Goal: Navigation & Orientation: Understand site structure

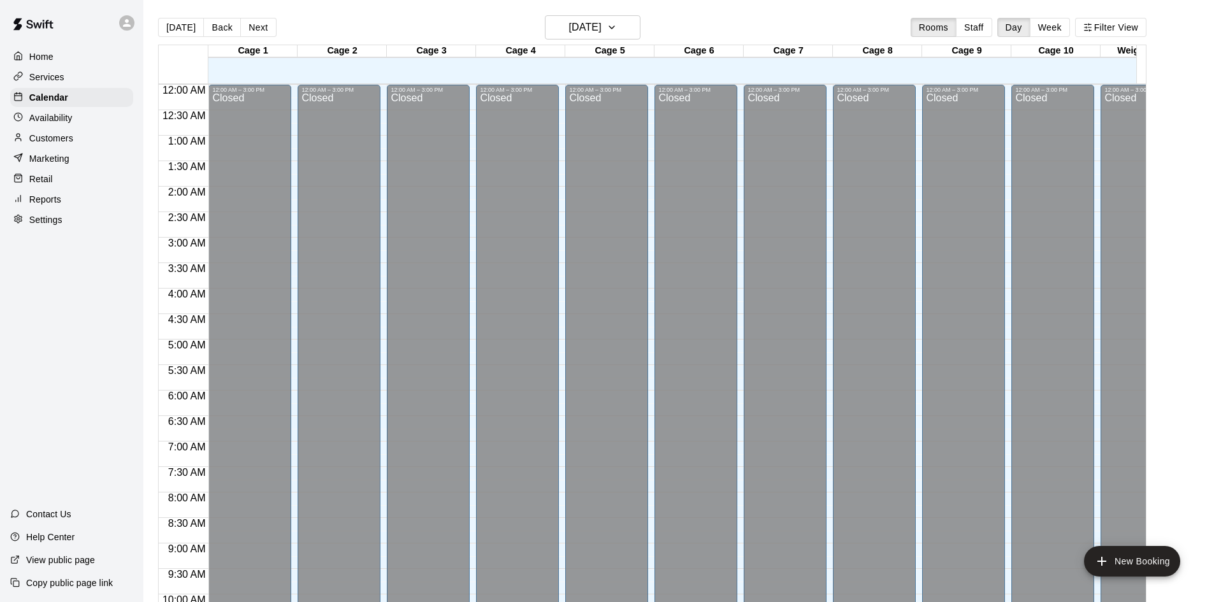
scroll to position [653, 0]
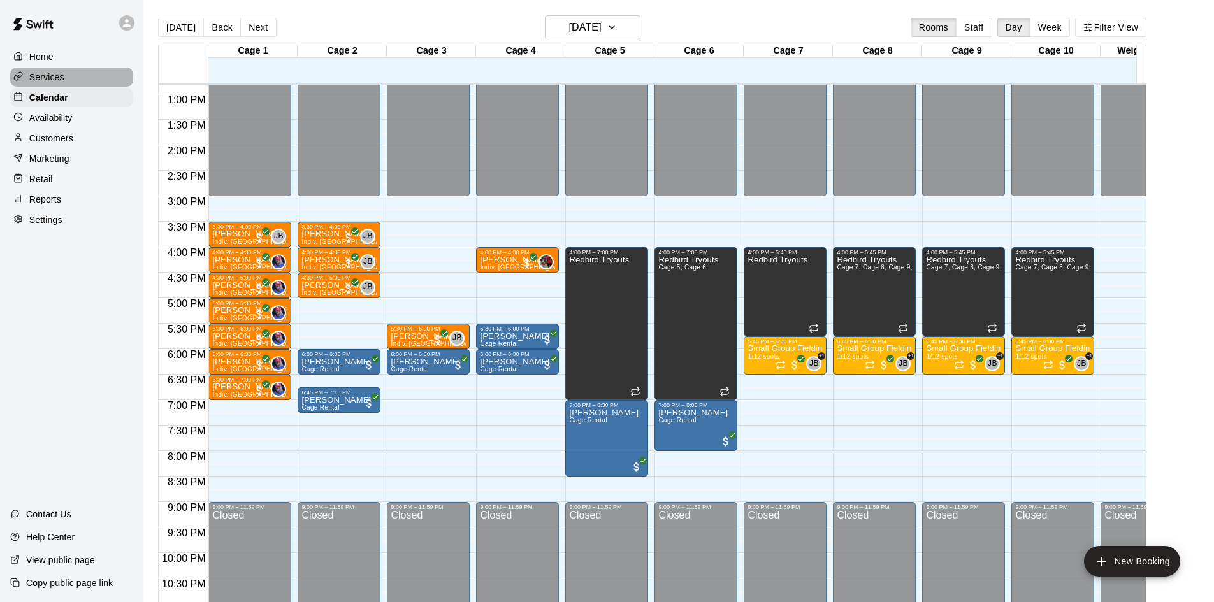
click at [55, 83] on p "Services" at bounding box center [46, 77] width 35 height 13
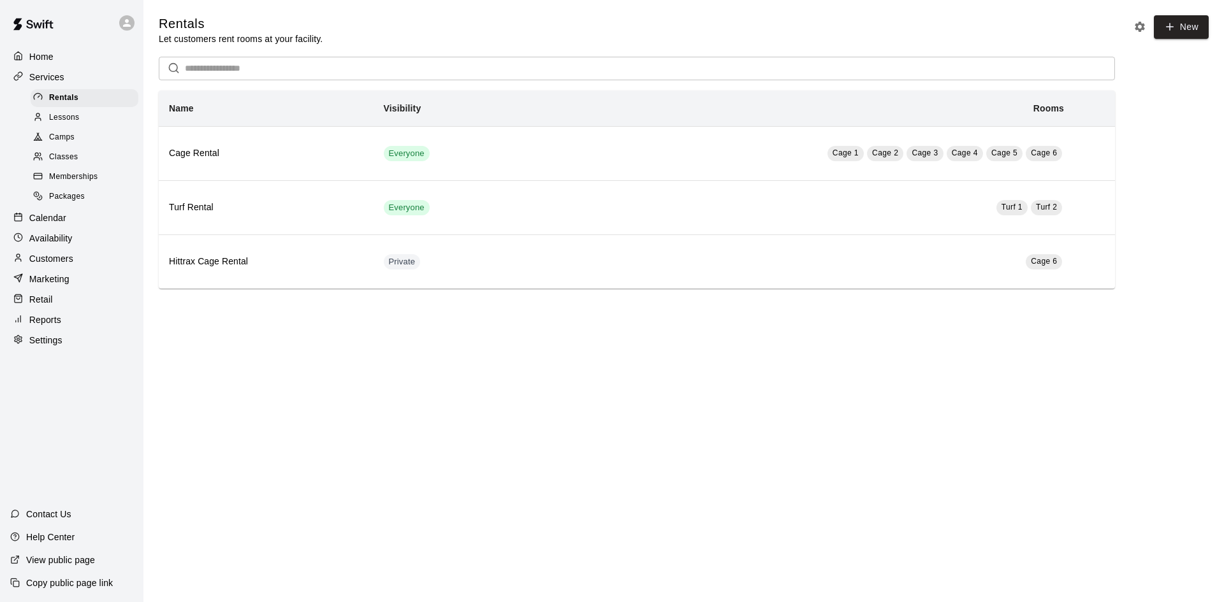
click at [70, 162] on span "Classes" at bounding box center [63, 157] width 29 height 13
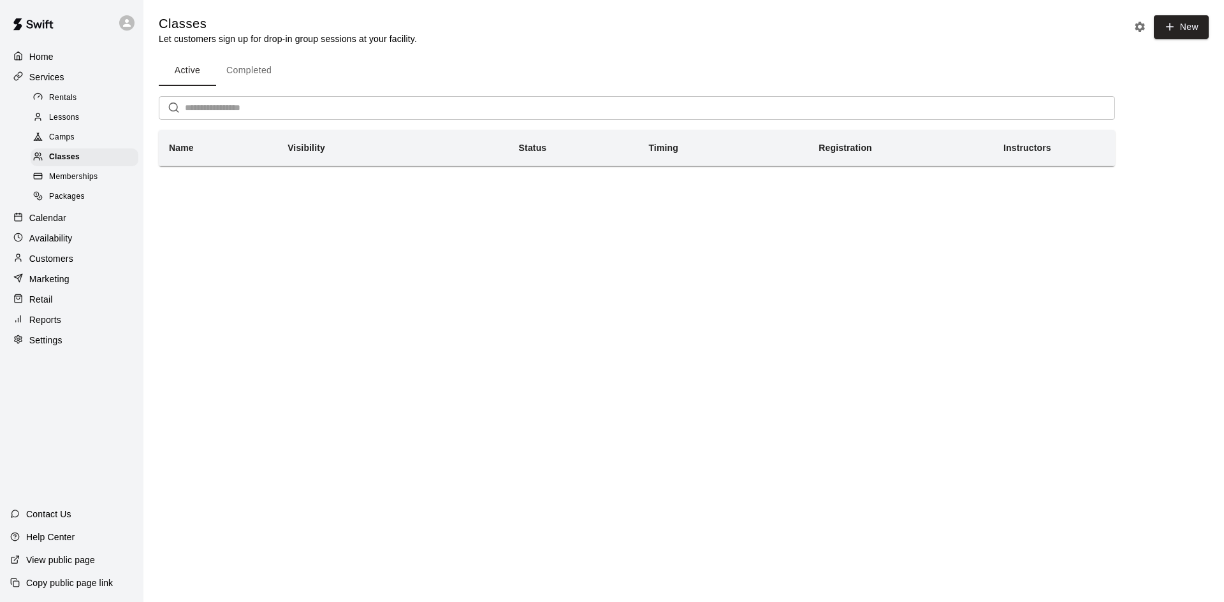
click at [69, 119] on span "Lessons" at bounding box center [64, 118] width 31 height 13
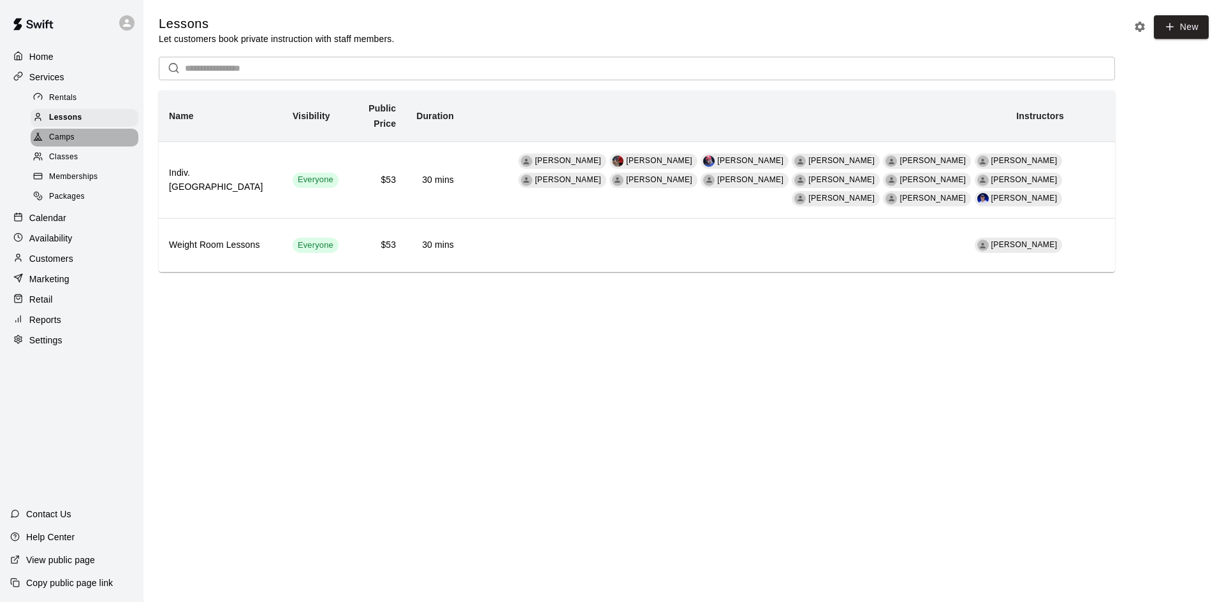
click at [73, 135] on span "Camps" at bounding box center [61, 137] width 25 height 13
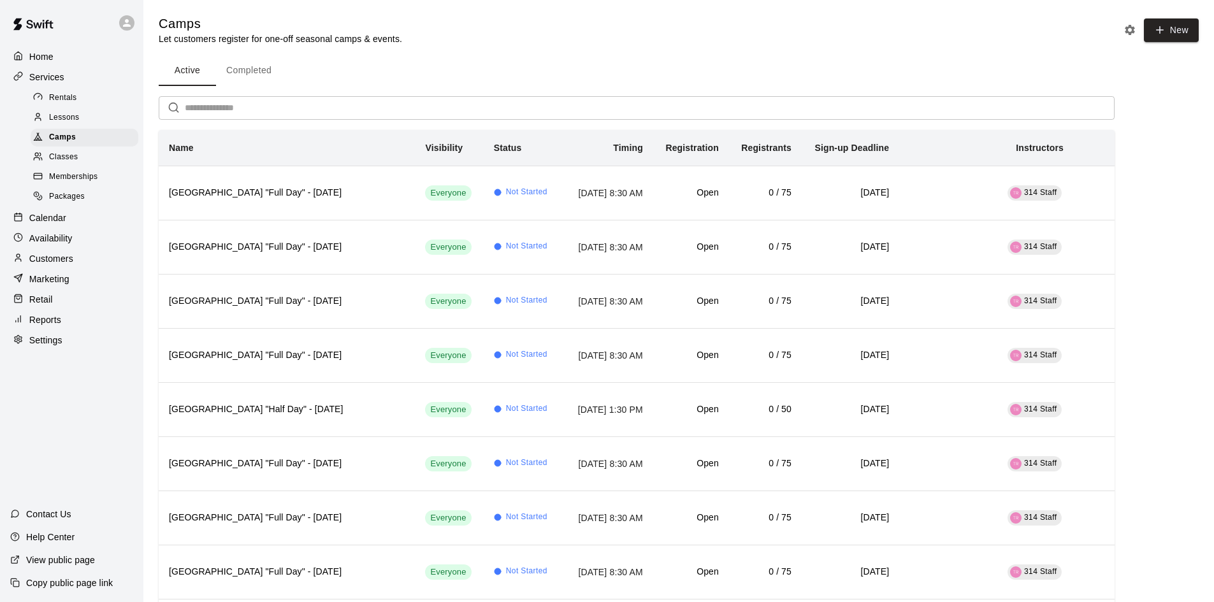
click at [93, 158] on div "Classes" at bounding box center [85, 157] width 108 height 18
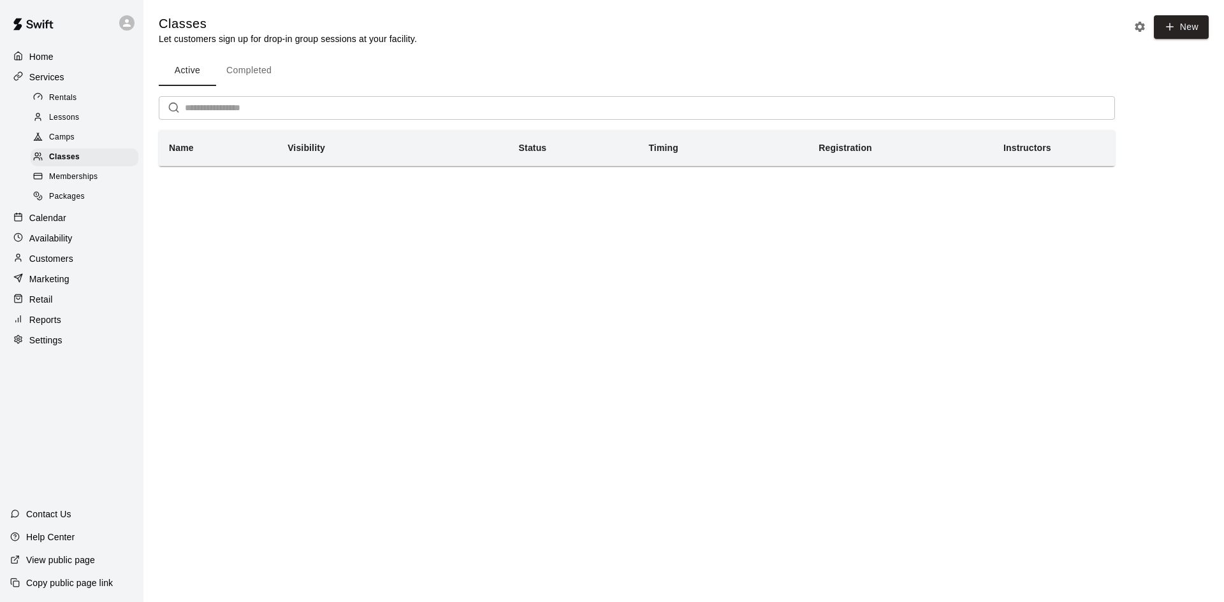
click at [93, 178] on span "Memberships" at bounding box center [73, 177] width 48 height 13
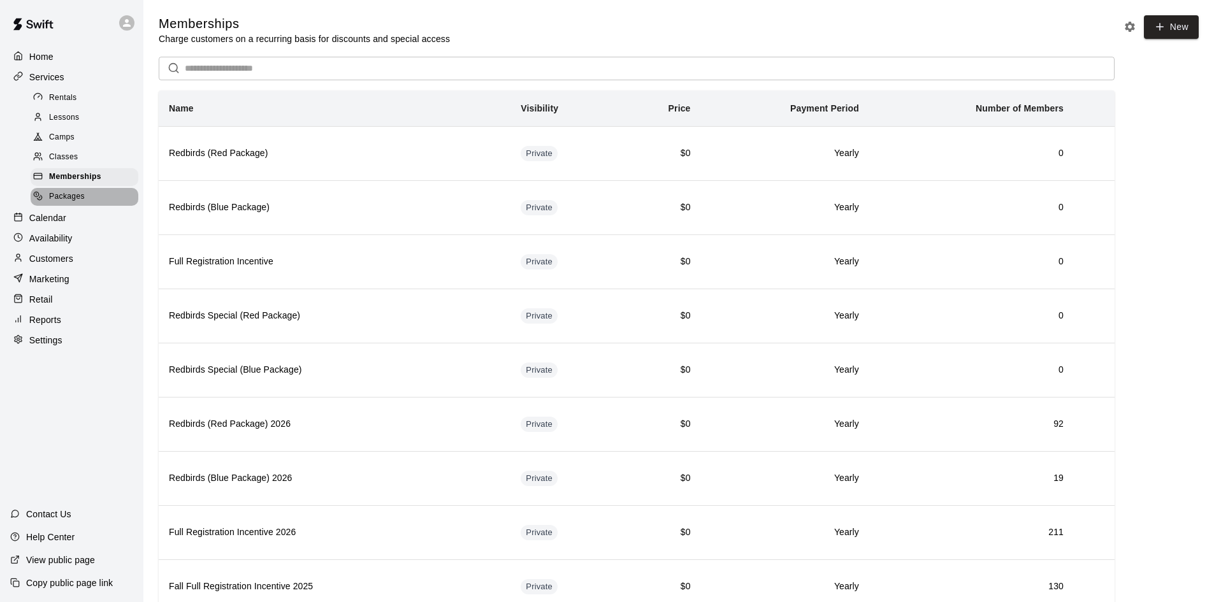
click at [85, 203] on div "Packages" at bounding box center [85, 197] width 108 height 18
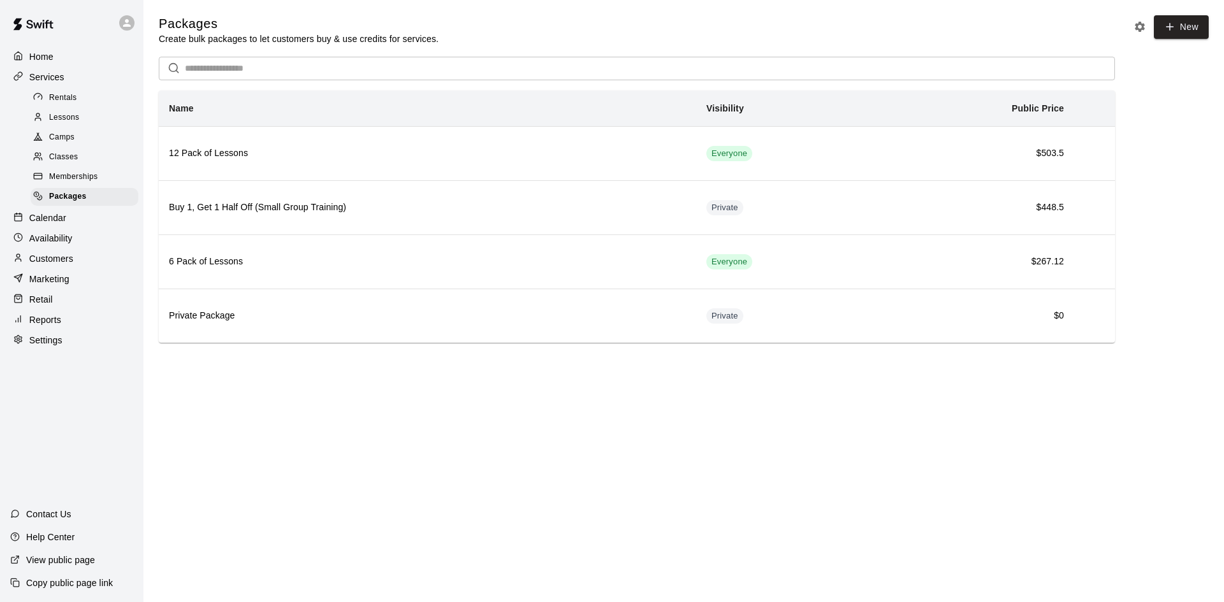
click at [93, 90] on div "Rentals" at bounding box center [85, 98] width 108 height 18
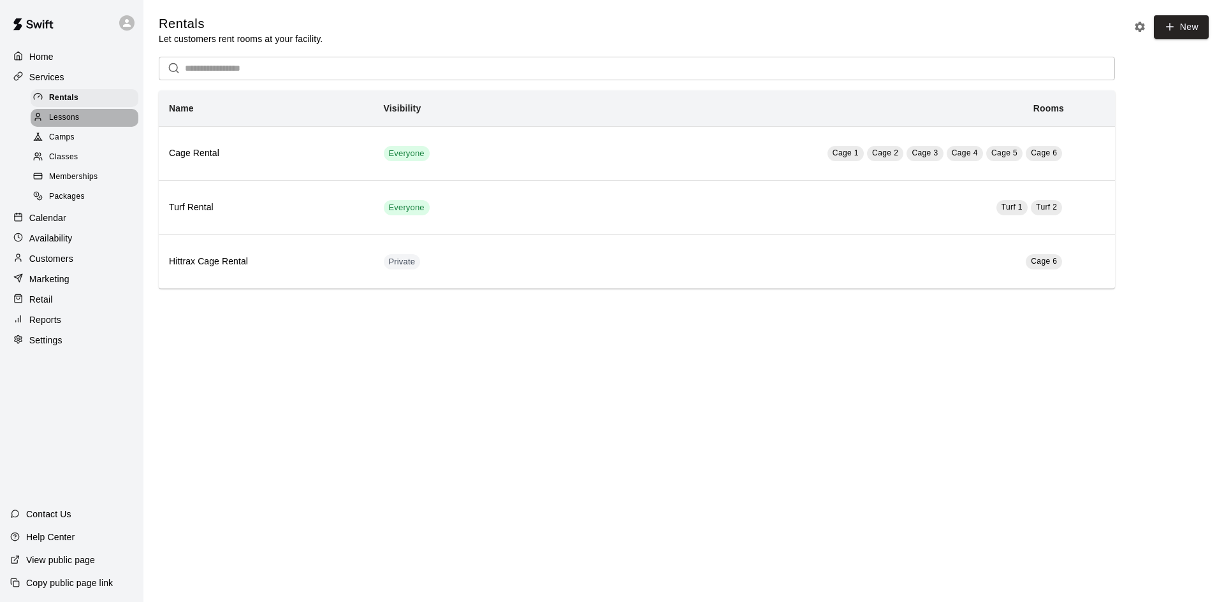
click at [90, 119] on div "Lessons" at bounding box center [85, 118] width 108 height 18
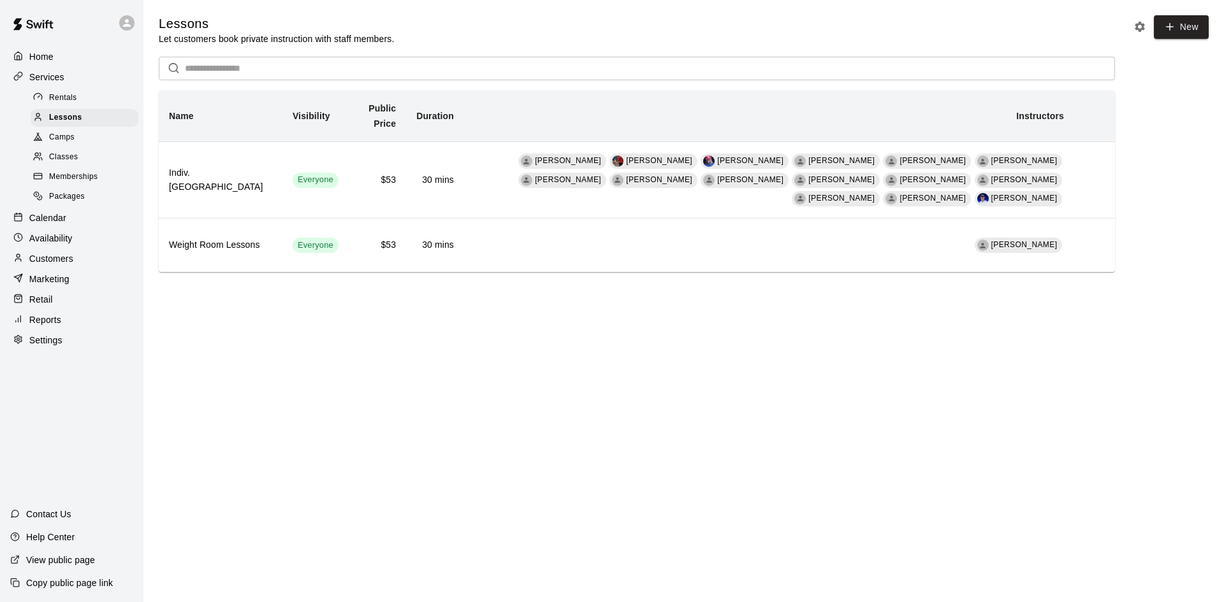
click at [98, 144] on div "Camps" at bounding box center [85, 138] width 108 height 18
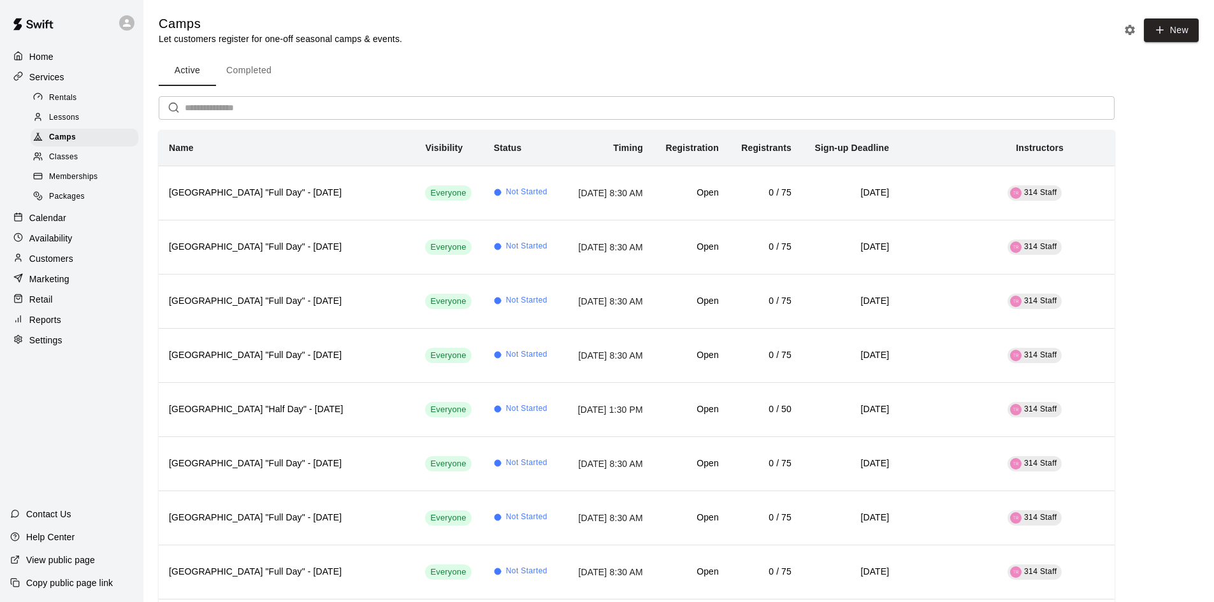
click at [72, 161] on span "Classes" at bounding box center [63, 157] width 29 height 13
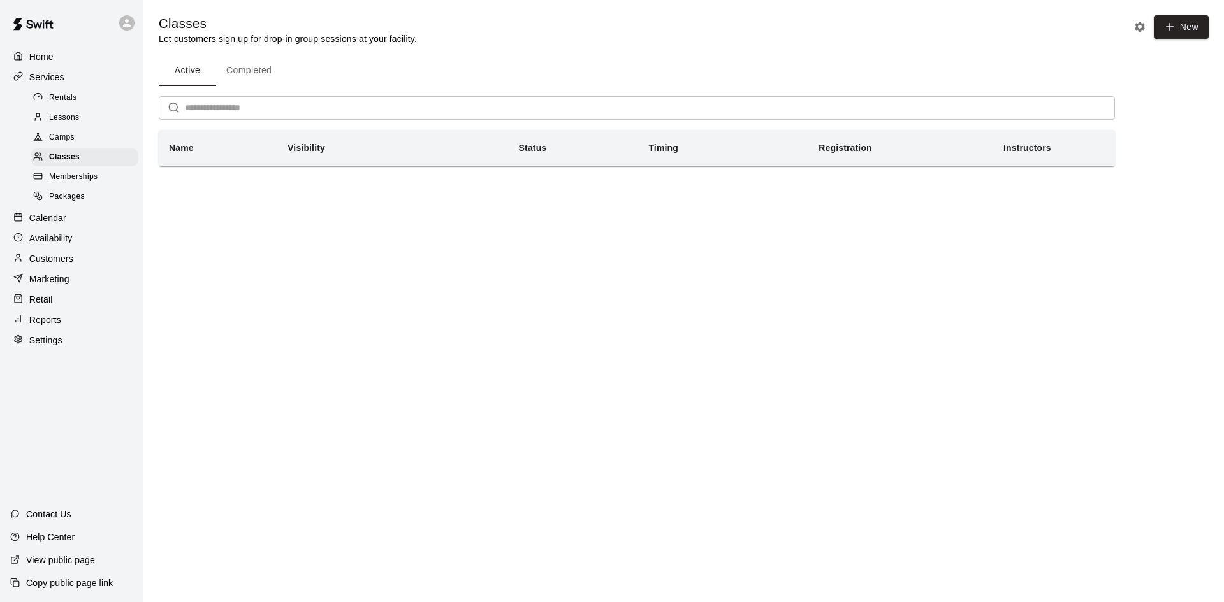
click at [449, 114] on input "text" at bounding box center [650, 108] width 930 height 24
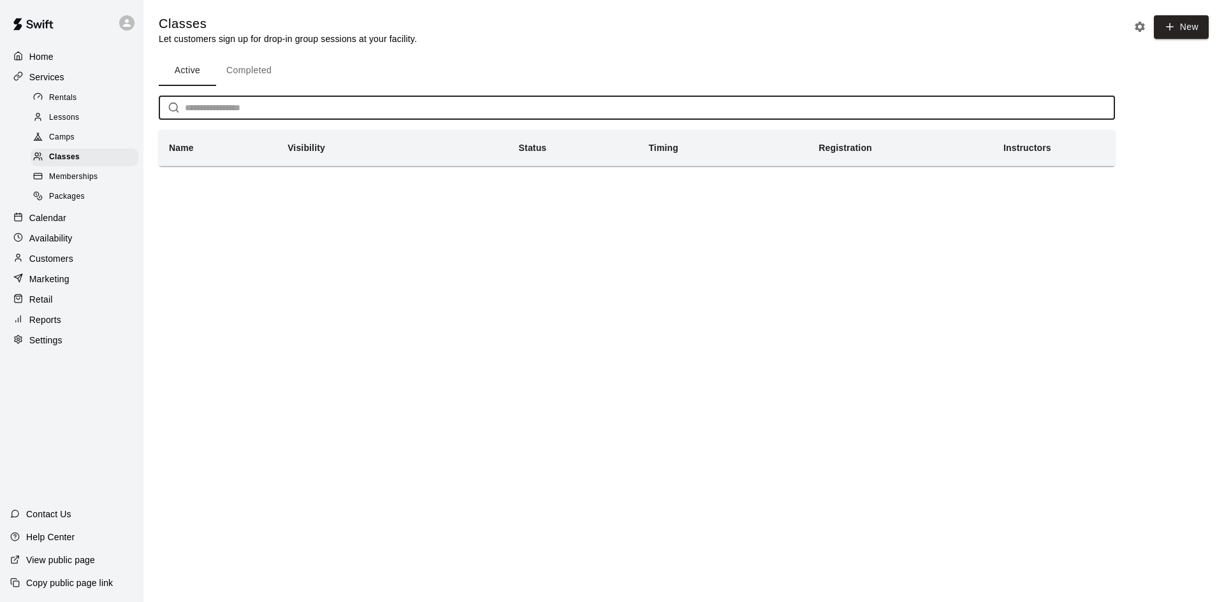
click at [244, 78] on button "Completed" at bounding box center [249, 70] width 66 height 31
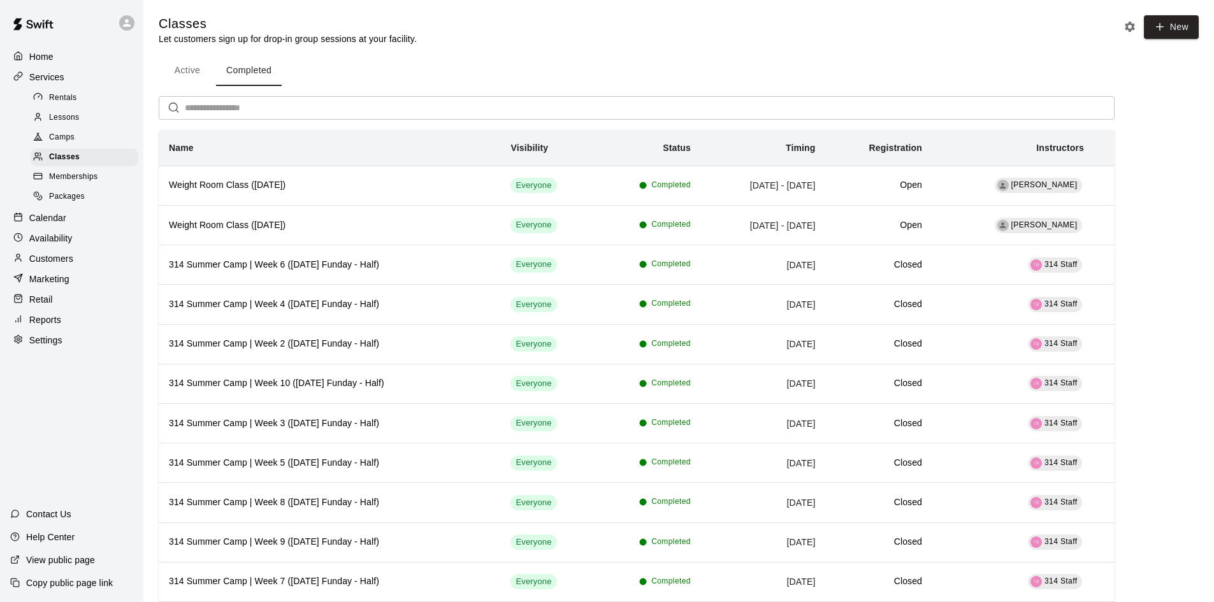
click at [194, 63] on button "Active" at bounding box center [187, 70] width 57 height 31
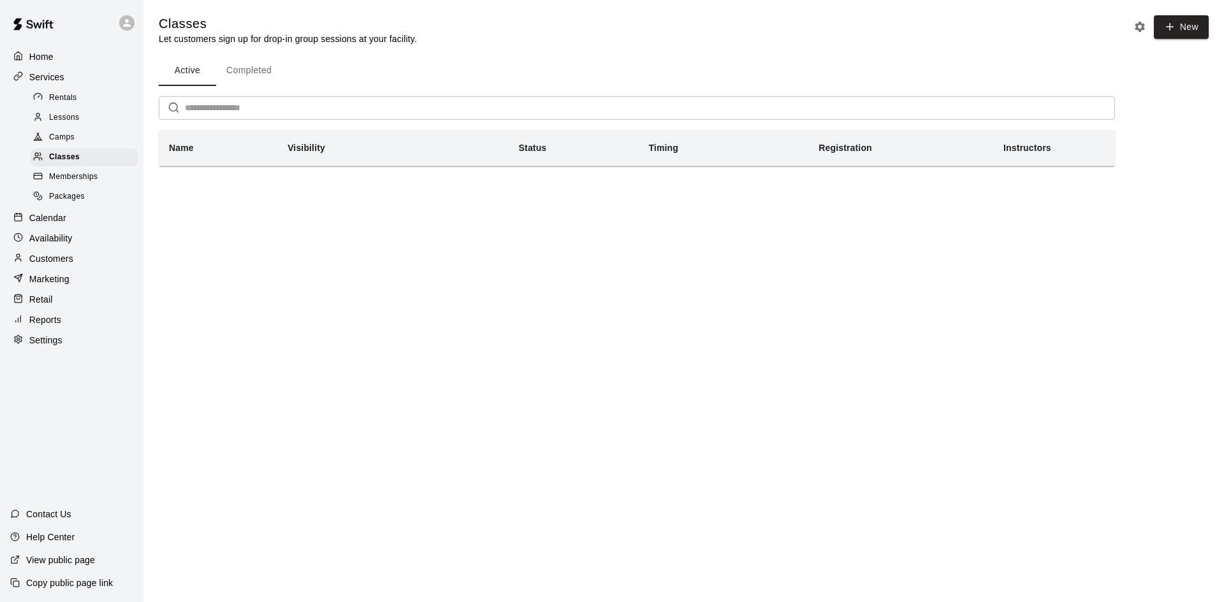
click at [103, 174] on div "Memberships" at bounding box center [85, 177] width 108 height 18
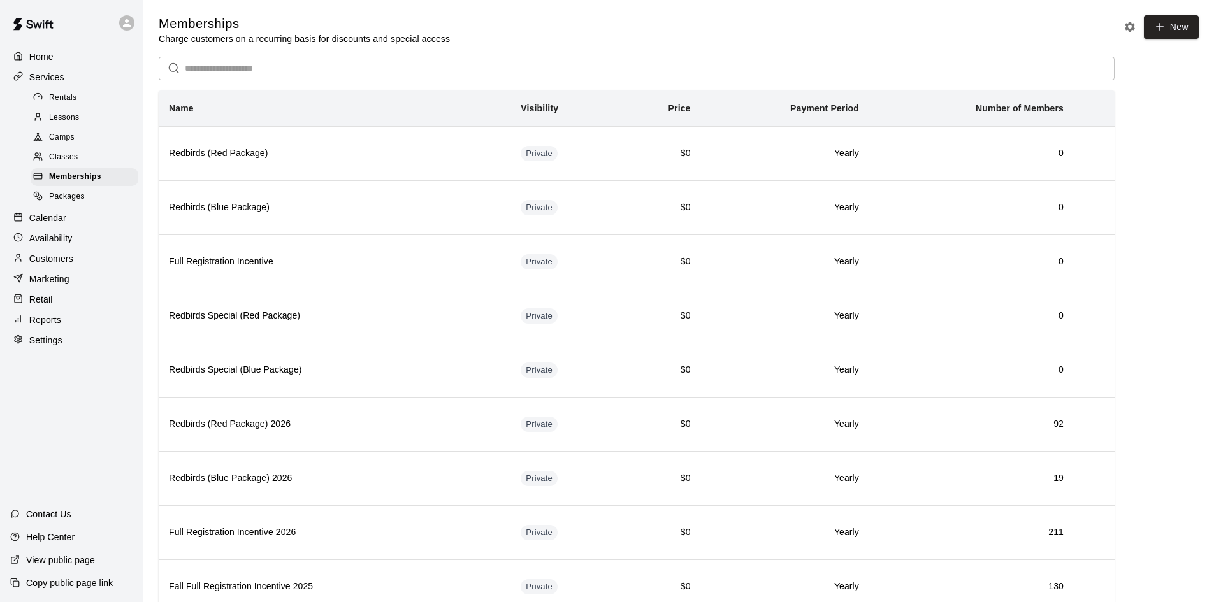
click at [99, 198] on div "Packages" at bounding box center [85, 197] width 108 height 18
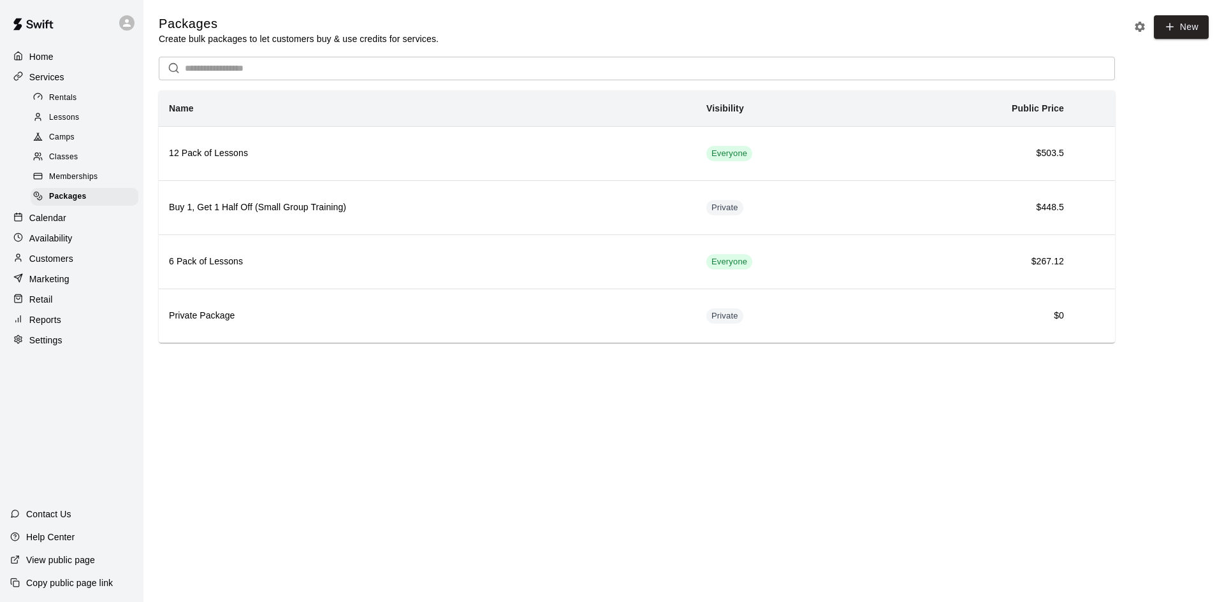
click at [63, 124] on span "Lessons" at bounding box center [64, 118] width 31 height 13
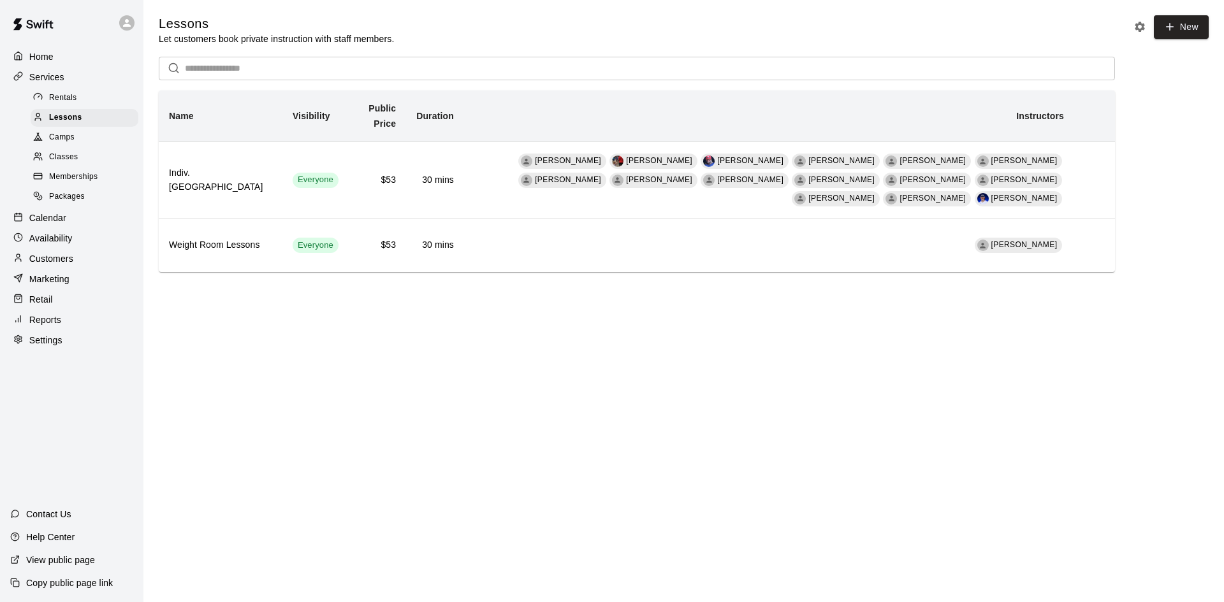
click at [69, 99] on span "Rentals" at bounding box center [63, 98] width 28 height 13
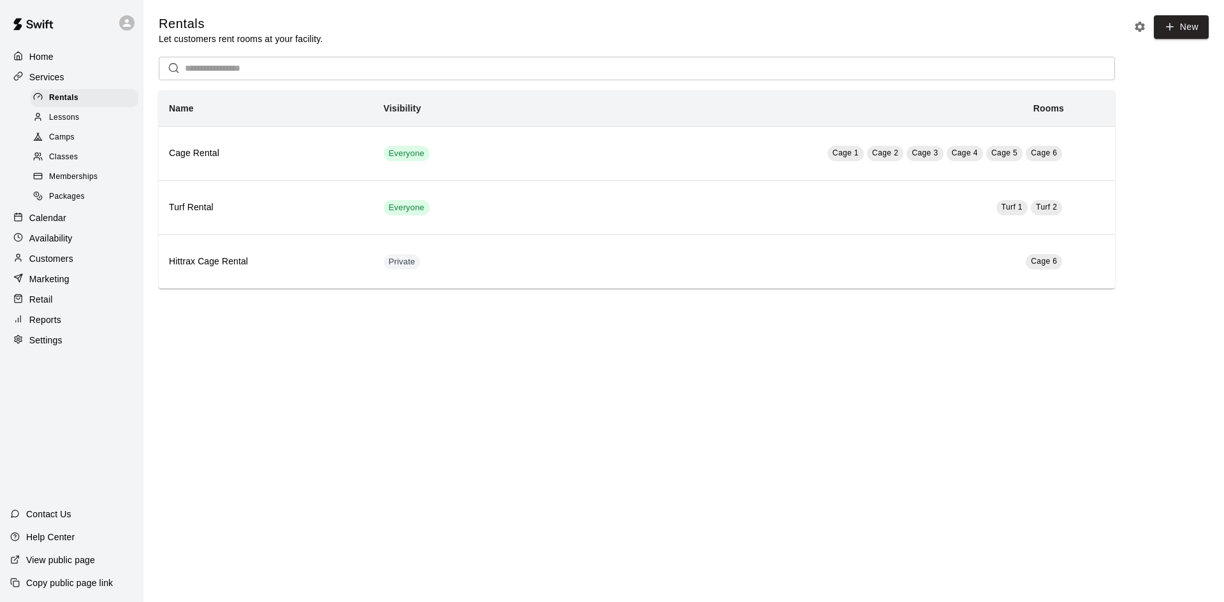
click at [30, 218] on p "Calendar" at bounding box center [47, 218] width 37 height 13
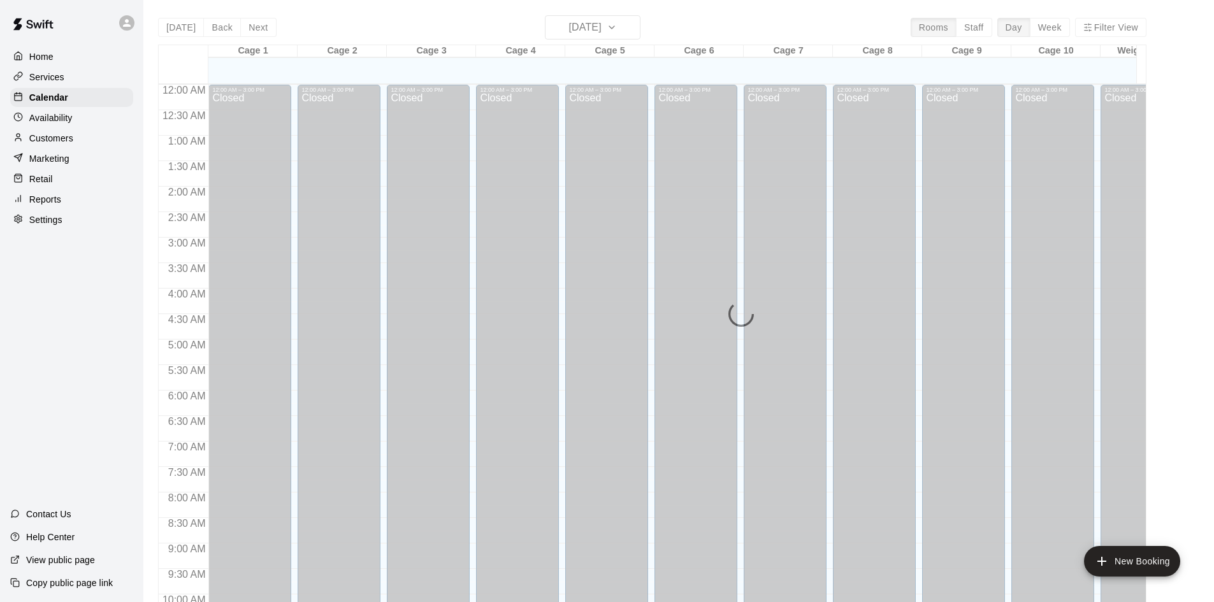
scroll to position [653, 0]
